Goal: Task Accomplishment & Management: Manage account settings

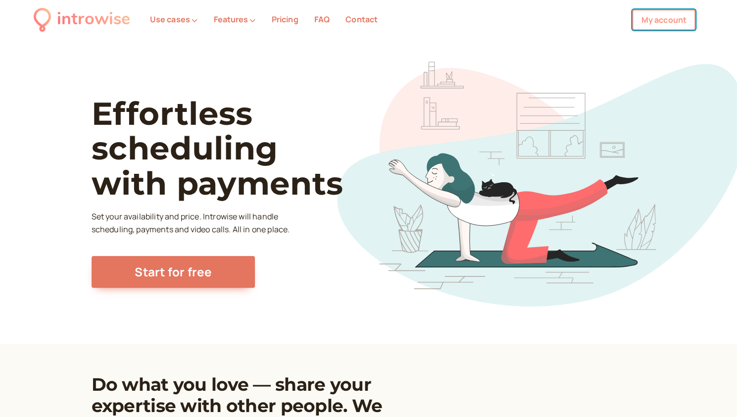
click at [645, 17] on link "My account" at bounding box center [663, 19] width 63 height 21
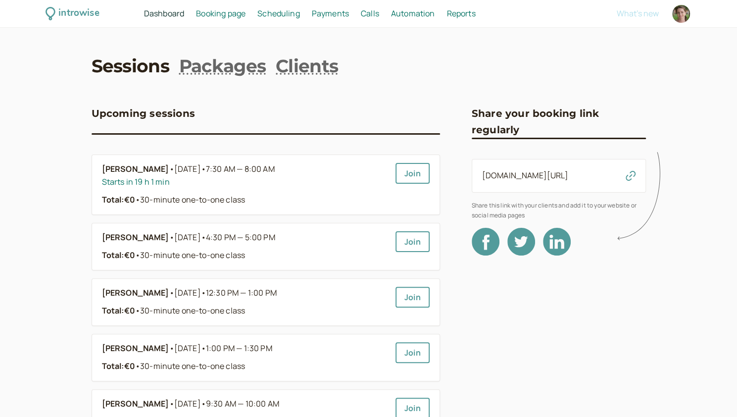
click at [236, 14] on span "Booking page" at bounding box center [220, 13] width 49 height 11
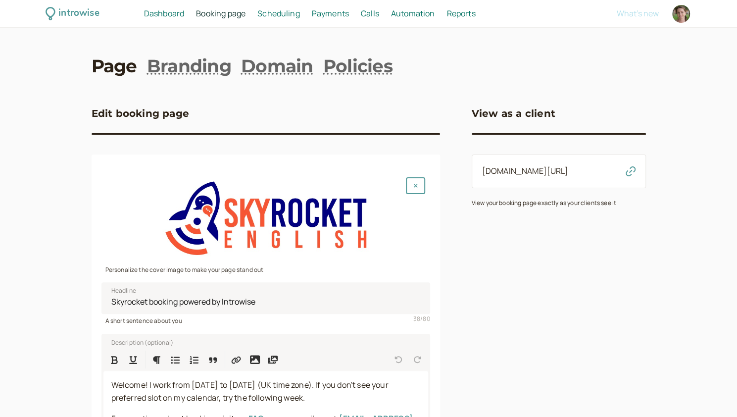
click at [286, 14] on span "Scheduling" at bounding box center [278, 13] width 43 height 11
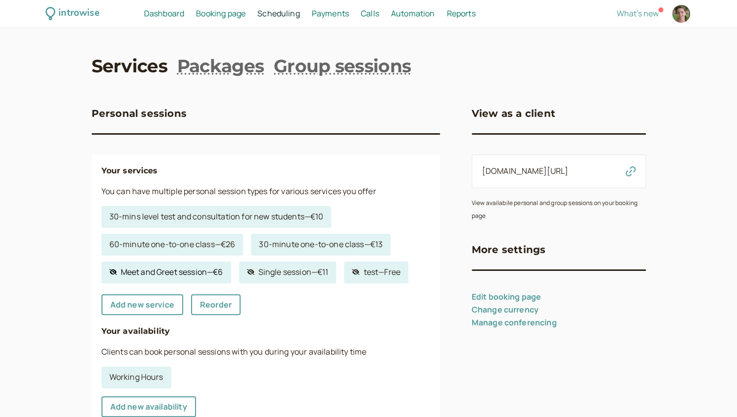
click at [170, 273] on link "Hidden service Meet and Greet session — €6" at bounding box center [166, 272] width 130 height 22
select select "30"
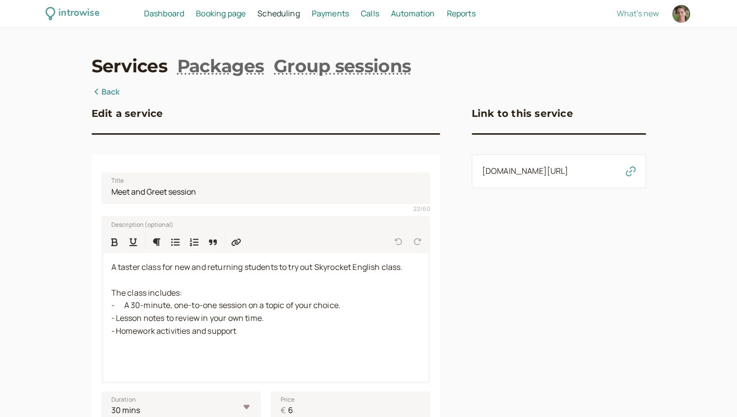
click at [569, 176] on link "introwise.com/skyrocketenglish-andromeda/services/b70ac822ca" at bounding box center [525, 170] width 87 height 11
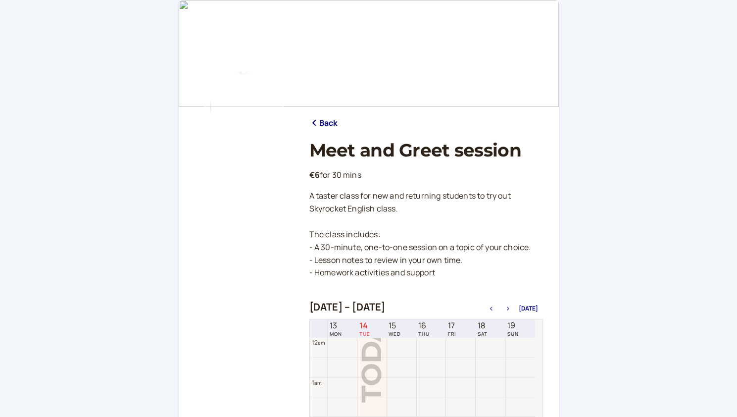
scroll to position [317, 0]
